Goal: Complete application form

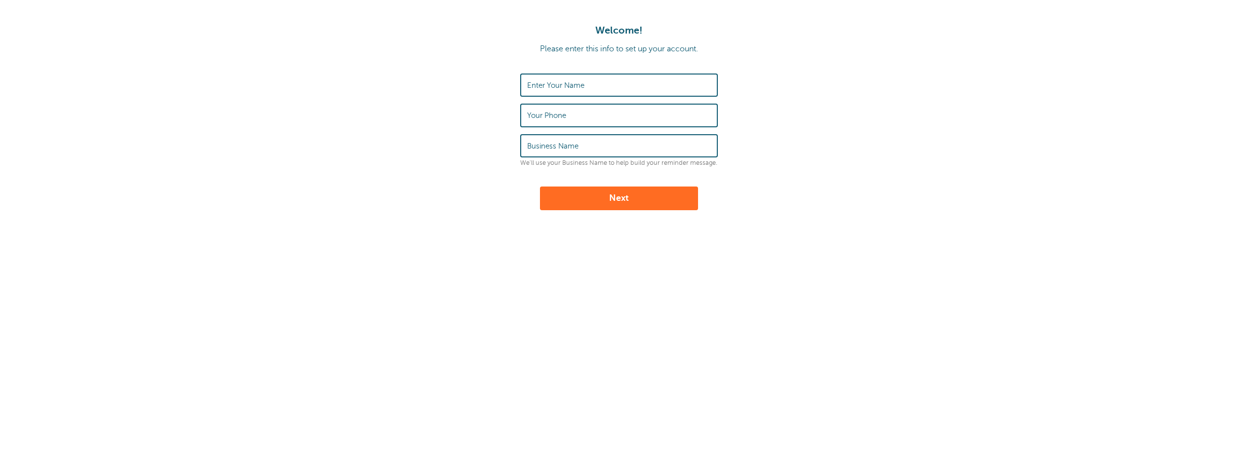
click at [595, 82] on input "Enter Your Name" at bounding box center [619, 85] width 184 height 21
type input "[PERSON_NAME]"
type input "0223872040"
type input "TKJ Property Services"
click at [625, 198] on button "Next" at bounding box center [619, 199] width 158 height 24
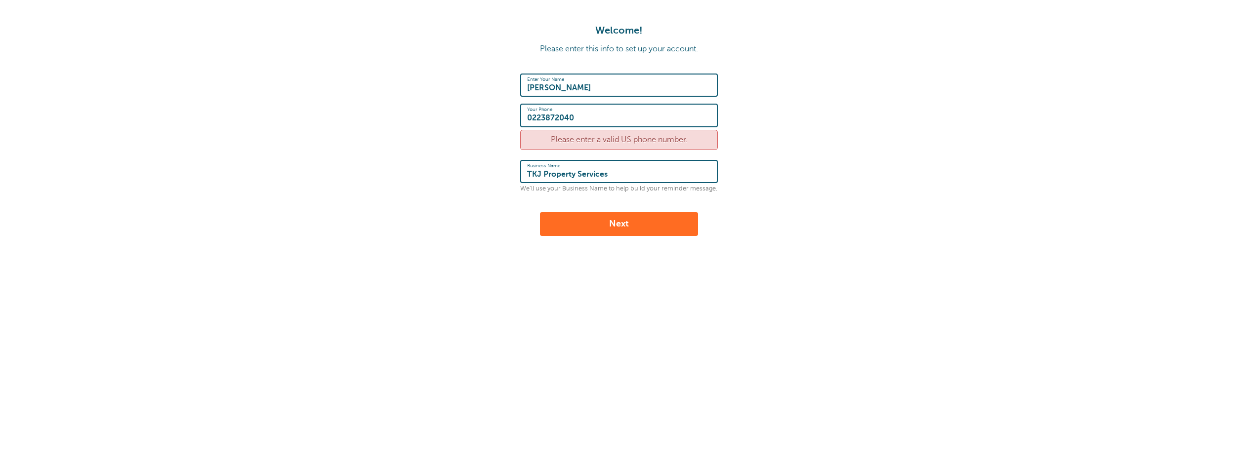
drag, startPoint x: 591, startPoint y: 115, endPoint x: 508, endPoint y: 122, distance: 83.3
click at [508, 122] on form "Enter Your Name [PERSON_NAME] Your Phone [PHONE_NUMBER] Please enter a valid US…" at bounding box center [619, 155] width 1218 height 163
click at [619, 226] on button "Next" at bounding box center [619, 224] width 158 height 24
